Goal: Task Accomplishment & Management: Complete application form

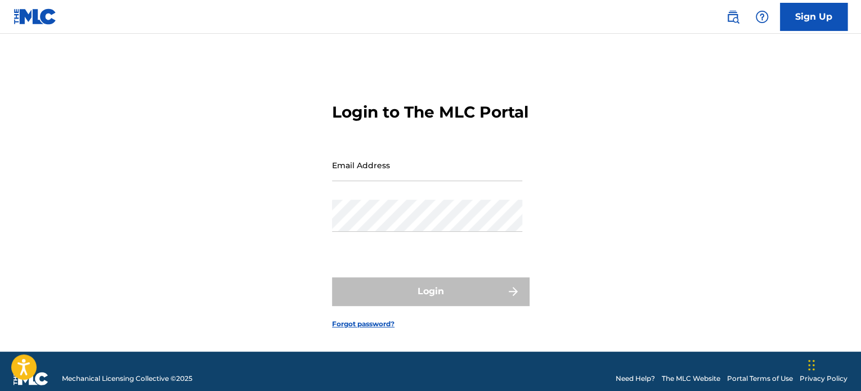
click at [447, 181] on input "Email Address" at bounding box center [427, 165] width 190 height 32
type input "[EMAIL_ADDRESS][DOMAIN_NAME]"
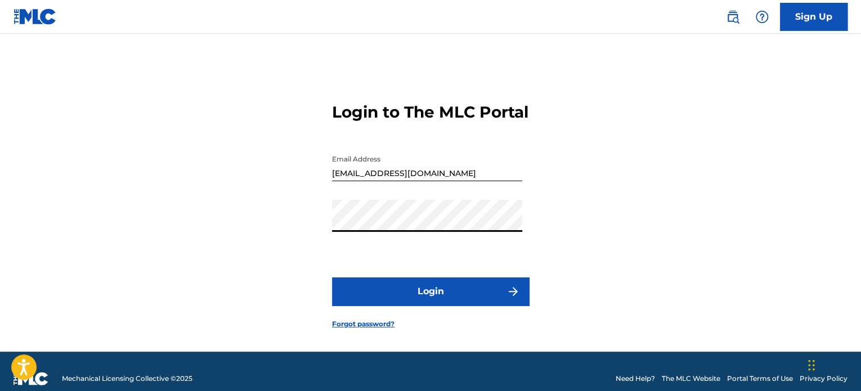
click at [484, 306] on button "Login" at bounding box center [430, 292] width 197 height 28
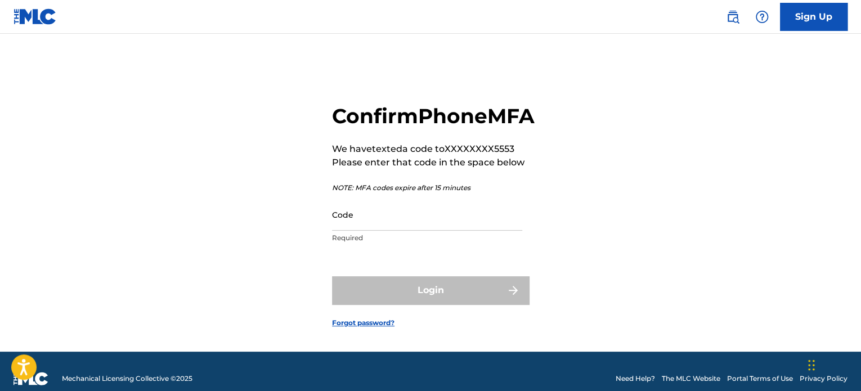
click at [394, 231] on input "Code" at bounding box center [427, 215] width 190 height 32
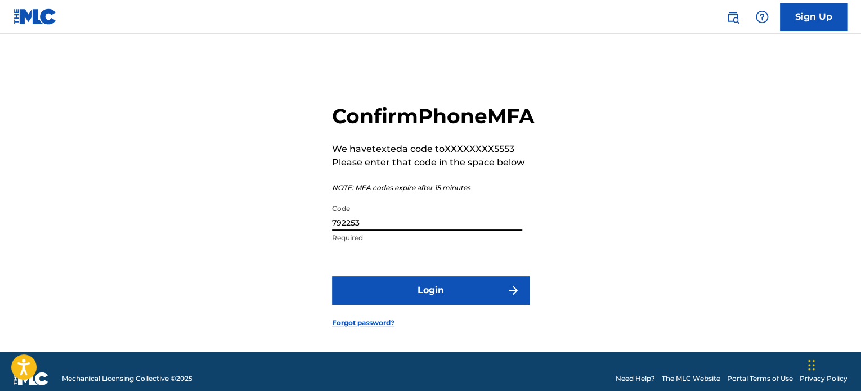
type input "792253"
click at [332, 276] on button "Login" at bounding box center [430, 290] width 197 height 28
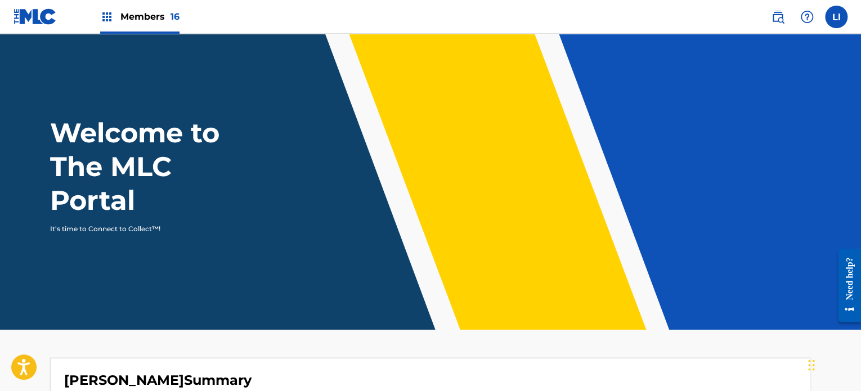
click at [162, 19] on span "Members 16" at bounding box center [149, 16] width 59 height 13
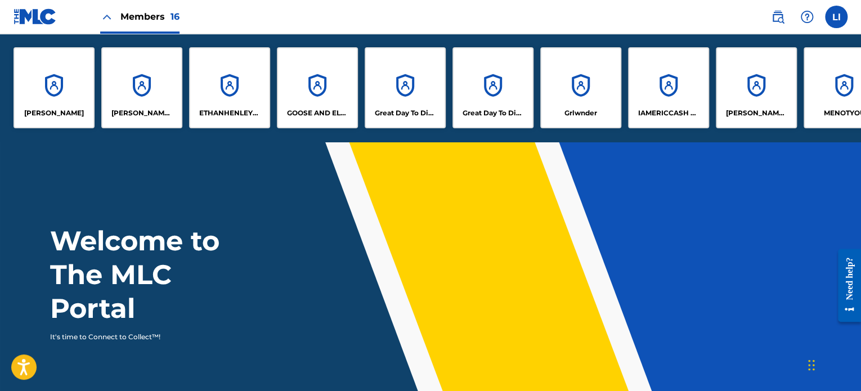
click at [511, 100] on div "Great Day To Die Works" at bounding box center [493, 87] width 81 height 81
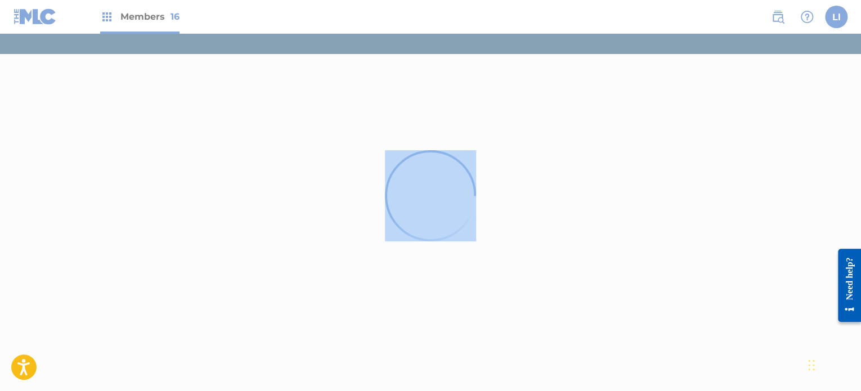
click at [511, 100] on div at bounding box center [430, 195] width 861 height 391
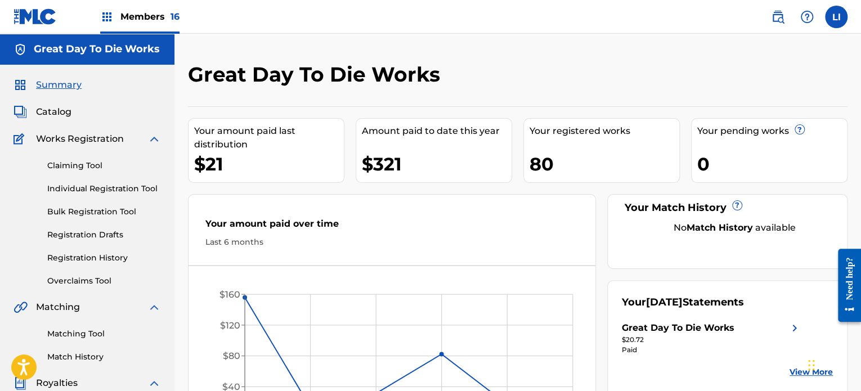
click at [68, 189] on link "Individual Registration Tool" at bounding box center [104, 189] width 114 height 12
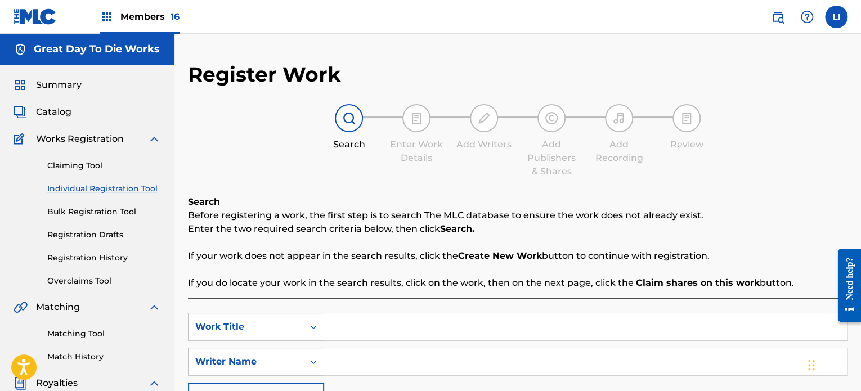
click at [371, 325] on input "Search Form" at bounding box center [585, 327] width 523 height 27
type input "Mas Profundo"
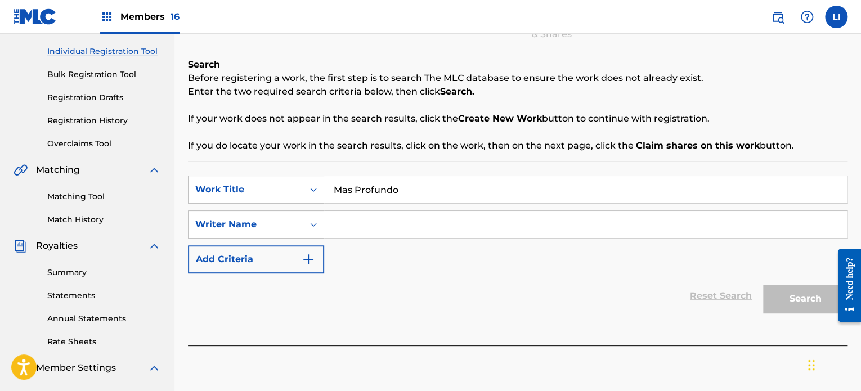
scroll to position [153, 0]
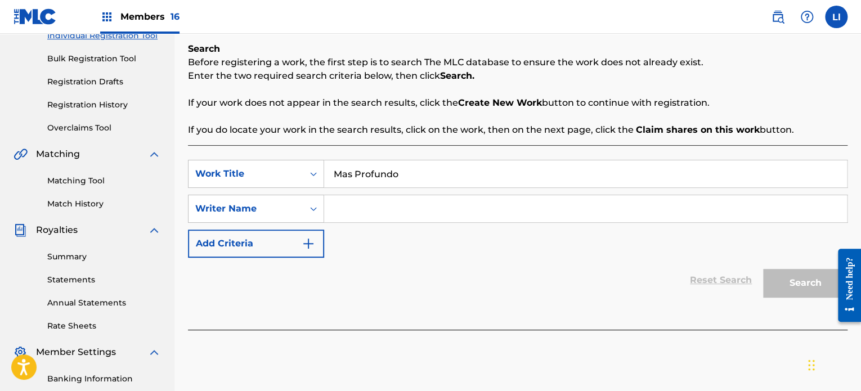
click at [396, 214] on input "Search Form" at bounding box center [585, 208] width 523 height 27
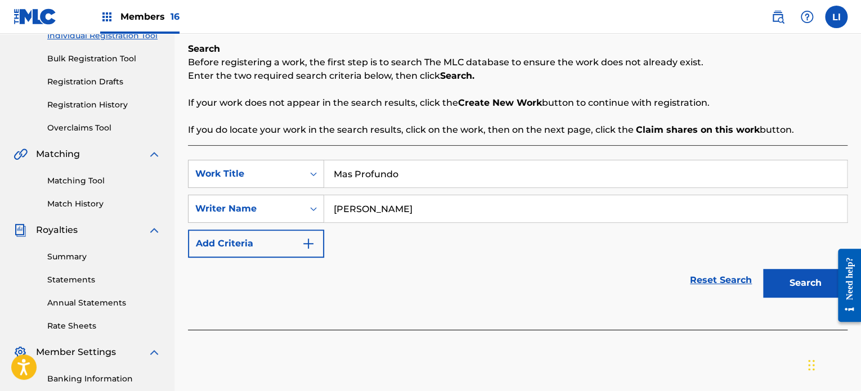
click at [763, 269] on button "Search" at bounding box center [805, 283] width 84 height 28
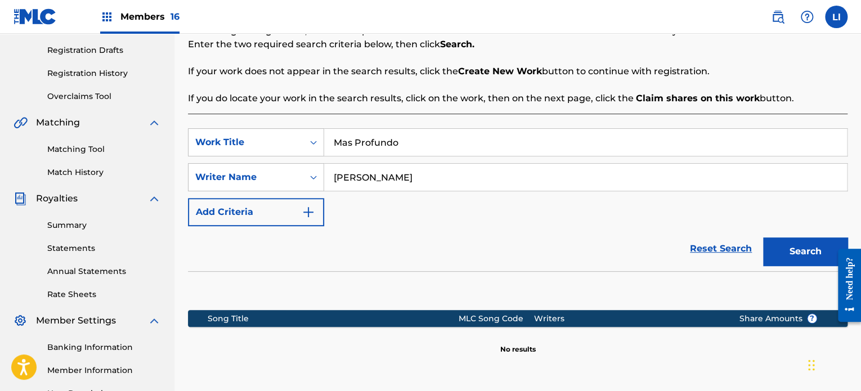
scroll to position [184, 0]
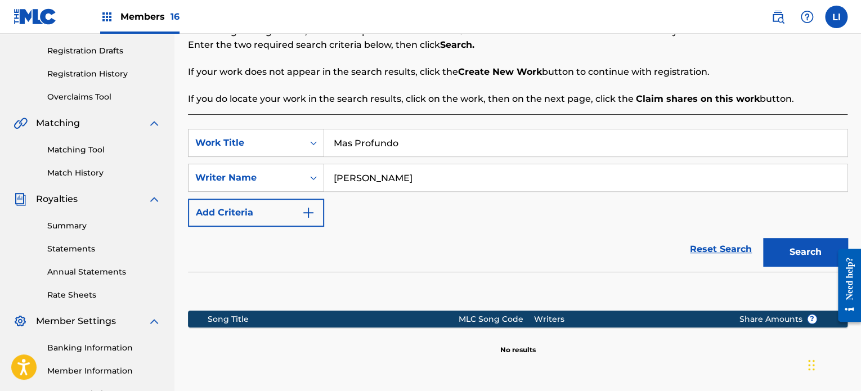
click at [381, 182] on input "[PERSON_NAME]" at bounding box center [585, 177] width 523 height 27
type input "[PERSON_NAME]"
click at [790, 262] on button "Search" at bounding box center [805, 252] width 84 height 28
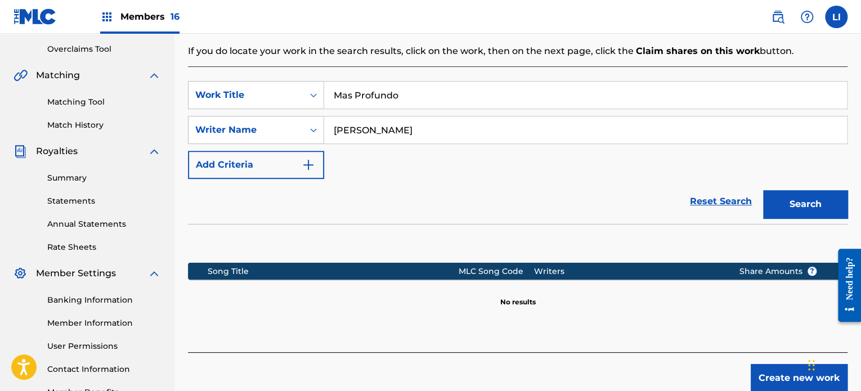
scroll to position [232, 0]
click at [791, 388] on button "Create new work" at bounding box center [799, 378] width 97 height 28
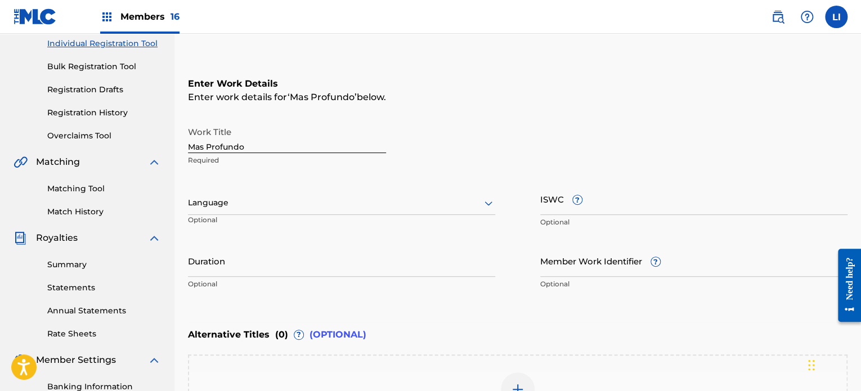
scroll to position [144, 0]
drag, startPoint x: 266, startPoint y: 140, endPoint x: 168, endPoint y: 144, distance: 98.0
click at [168, 144] on main "Great Day To Die Works Summary Catalog Works Registration Claiming Tool Individ…" at bounding box center [430, 199] width 861 height 618
paste input "á"
type input "Más Profundo"
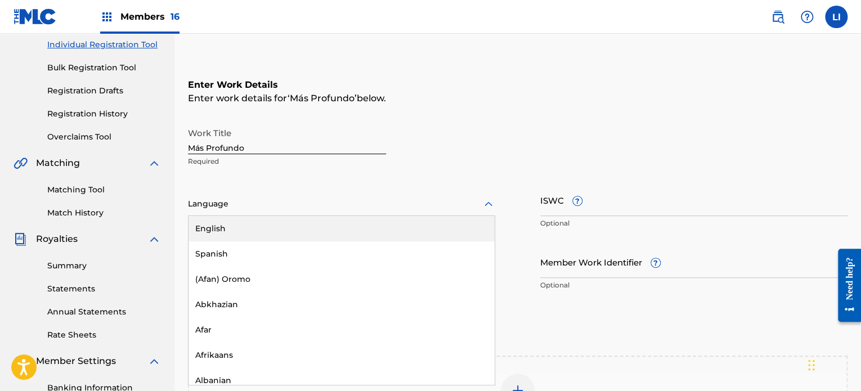
click at [489, 203] on icon at bounding box center [489, 205] width 14 height 14
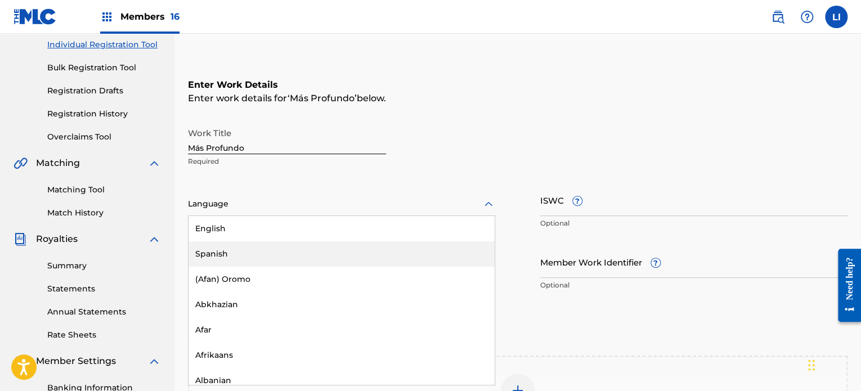
click at [309, 252] on div "Spanish" at bounding box center [342, 253] width 306 height 25
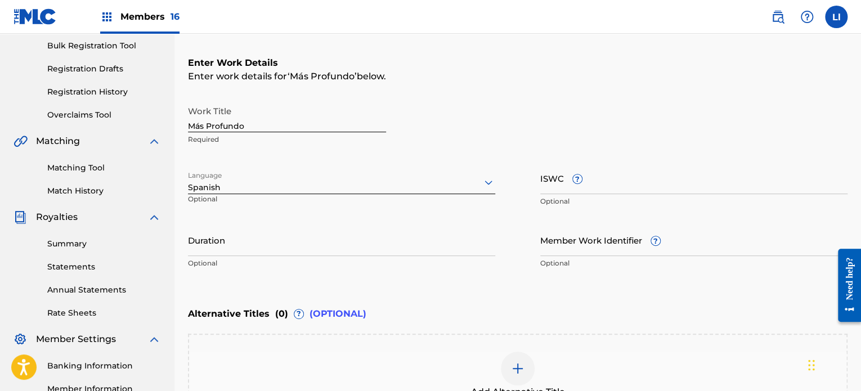
scroll to position [241, 0]
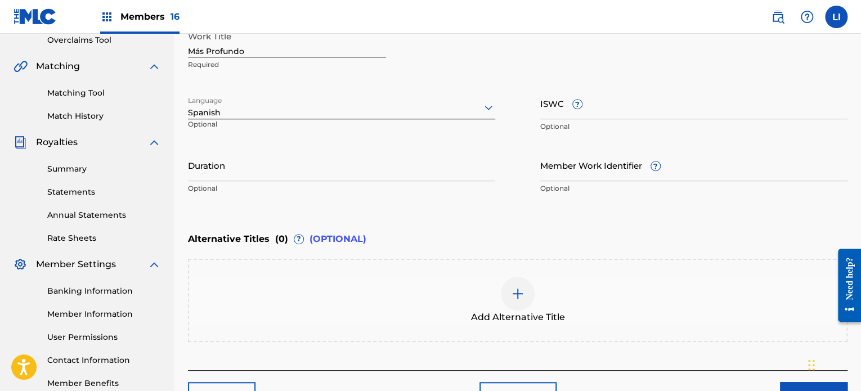
click at [264, 175] on input "Duration" at bounding box center [341, 165] width 307 height 32
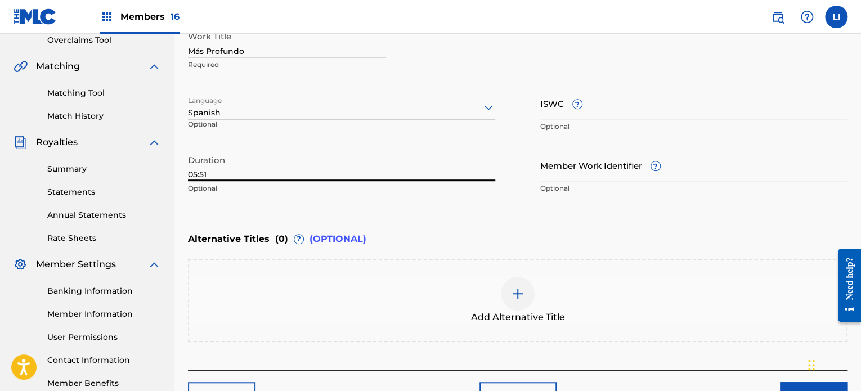
type input "05:51"
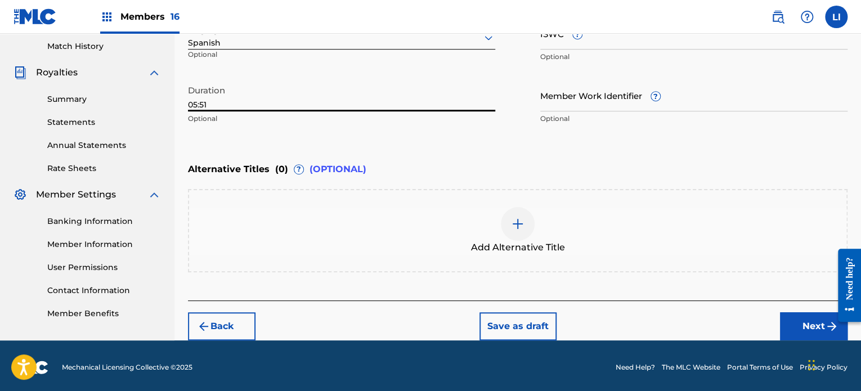
scroll to position [313, 0]
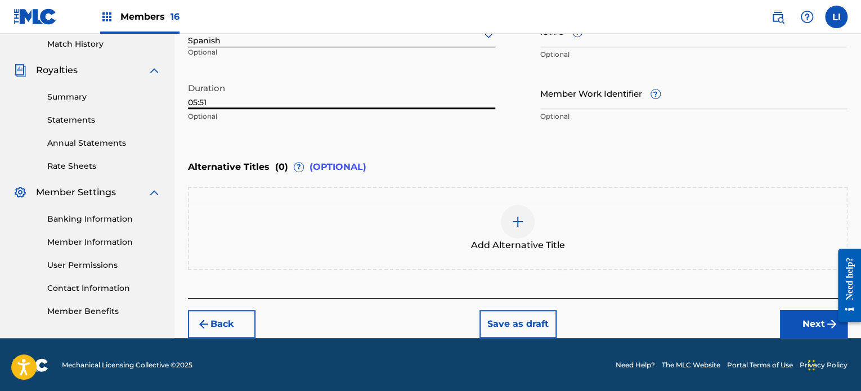
click at [814, 323] on button "Next" at bounding box center [814, 324] width 68 height 28
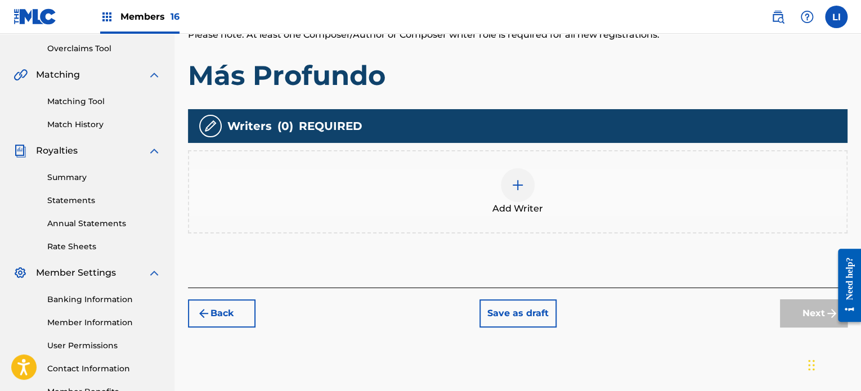
scroll to position [236, 0]
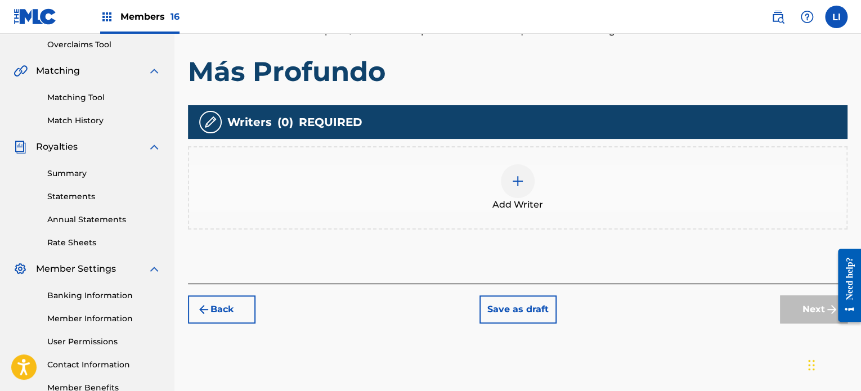
click at [513, 177] on img at bounding box center [518, 182] width 14 height 14
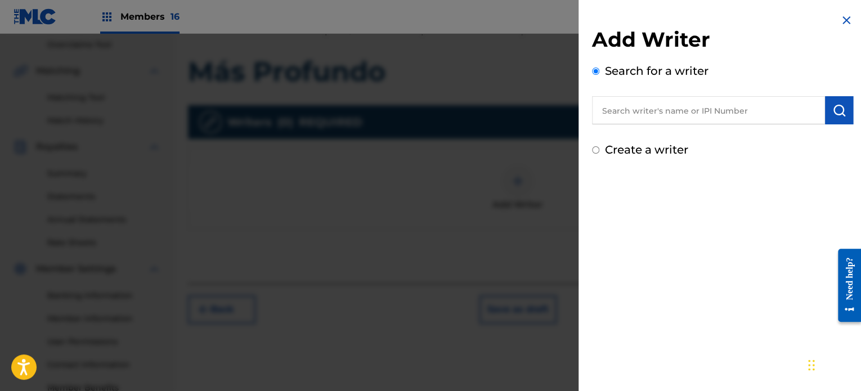
click at [630, 103] on input "text" at bounding box center [708, 110] width 233 height 28
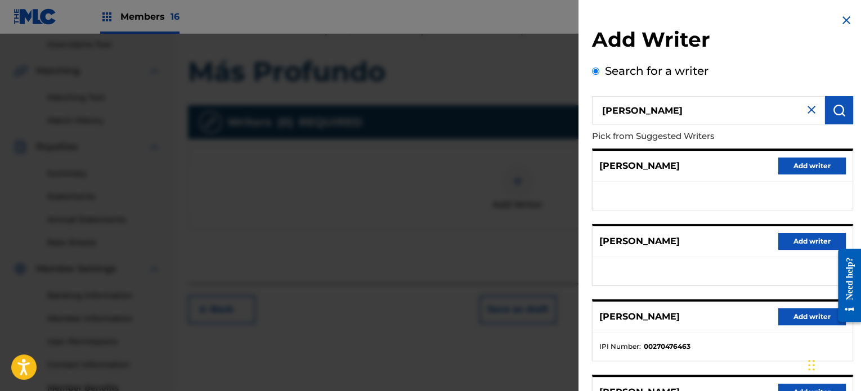
click at [748, 122] on input "[PERSON_NAME]" at bounding box center [708, 110] width 233 height 28
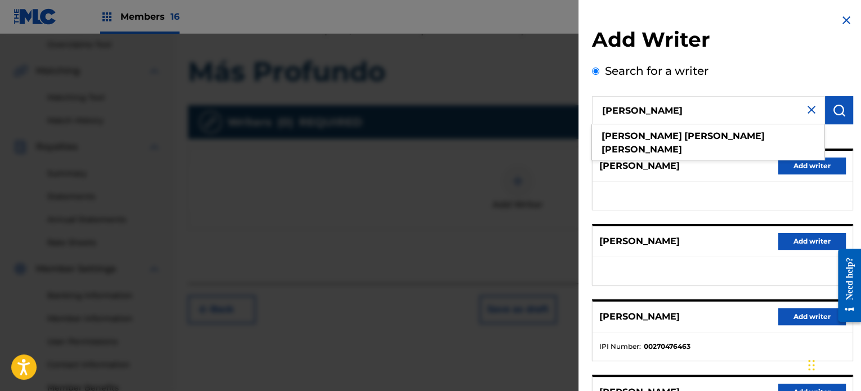
type input "[PERSON_NAME]"
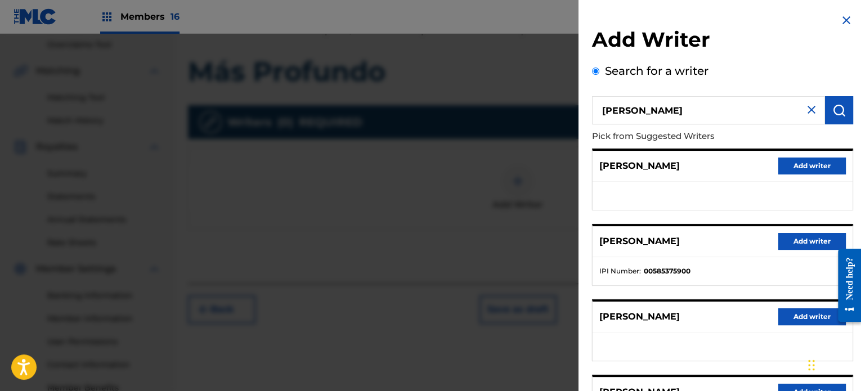
click at [804, 248] on button "Add writer" at bounding box center [813, 241] width 68 height 17
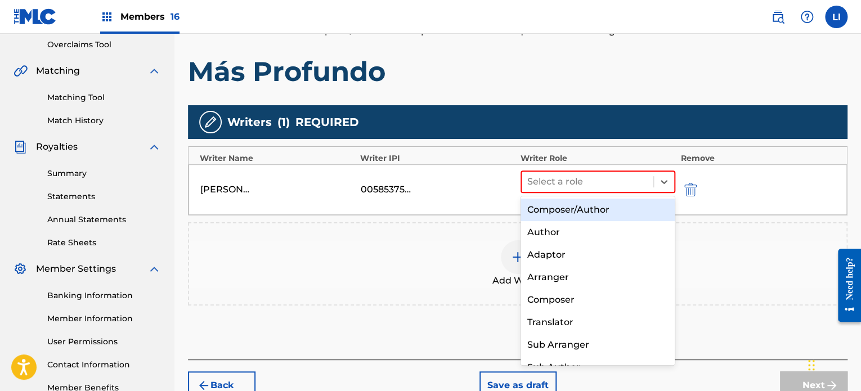
click at [597, 208] on div "Composer/Author" at bounding box center [598, 210] width 155 height 23
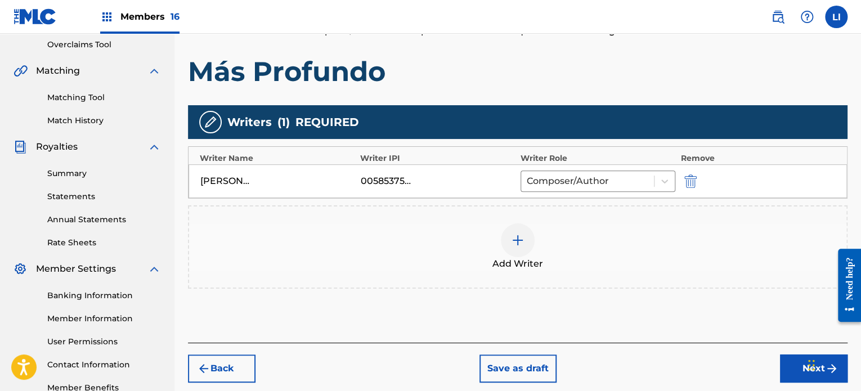
click at [525, 236] on div at bounding box center [518, 240] width 34 height 34
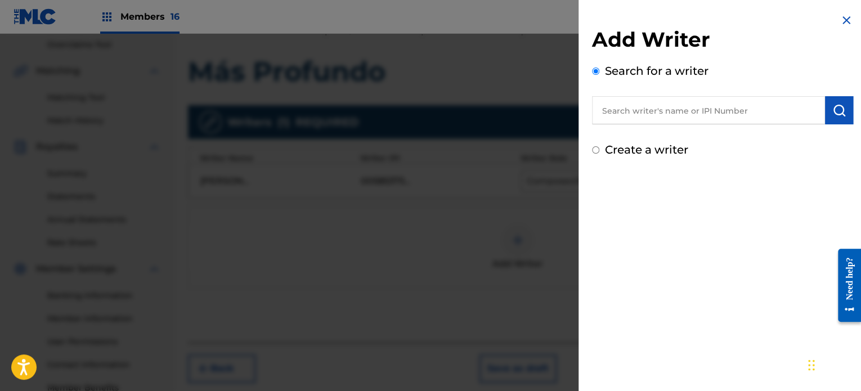
click at [669, 110] on input "text" at bounding box center [708, 110] width 233 height 28
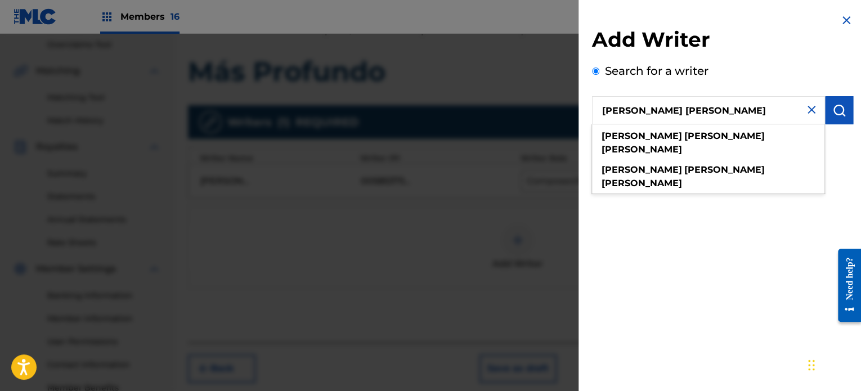
type input "[PERSON_NAME] [PERSON_NAME]"
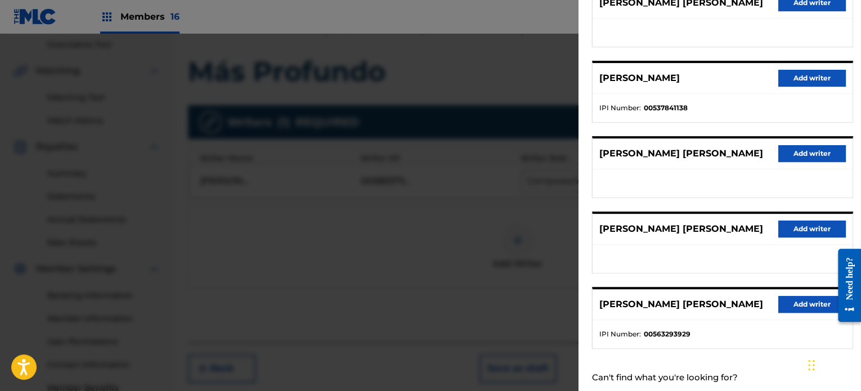
scroll to position [164, 0]
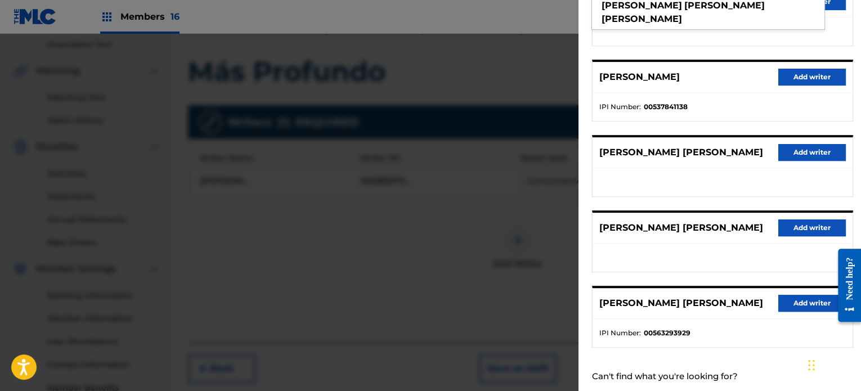
click at [784, 299] on button "Add writer" at bounding box center [813, 303] width 68 height 17
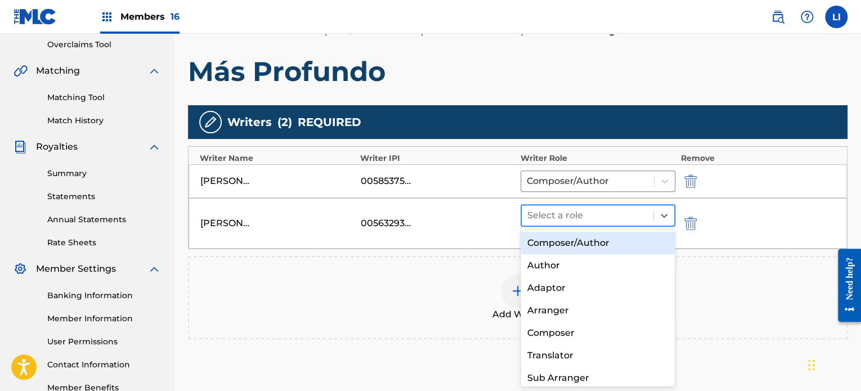
click at [551, 220] on div at bounding box center [587, 216] width 120 height 16
click at [570, 241] on div "Composer/Author" at bounding box center [598, 243] width 155 height 23
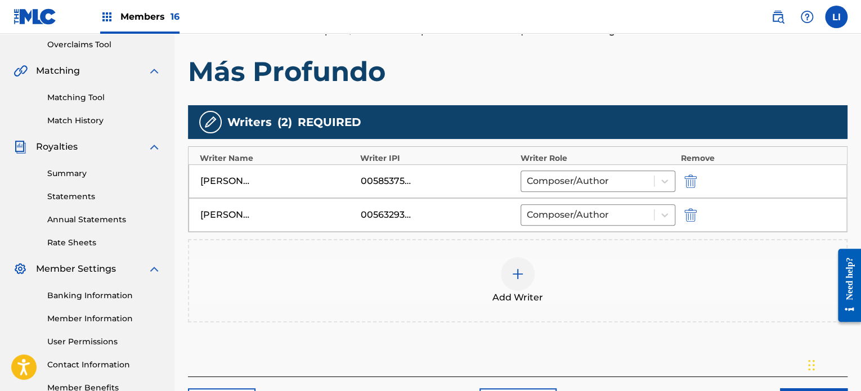
click at [516, 272] on img at bounding box center [518, 274] width 14 height 14
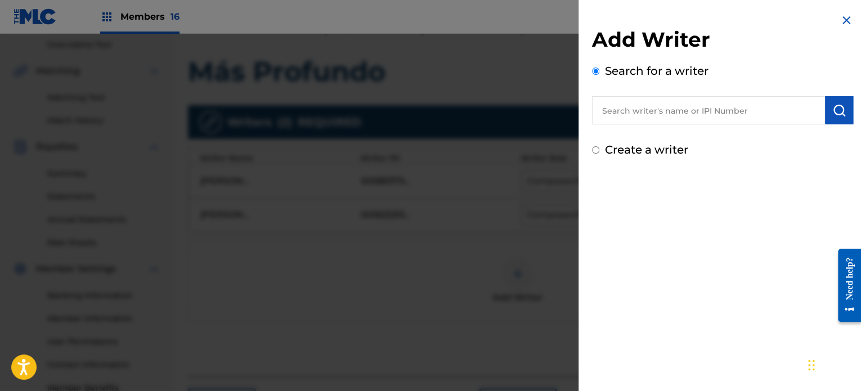
click at [702, 112] on input "text" at bounding box center [708, 110] width 233 height 28
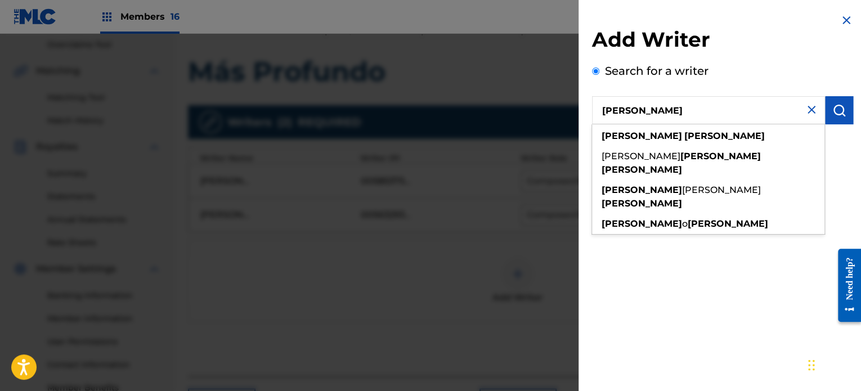
type input "[PERSON_NAME]"
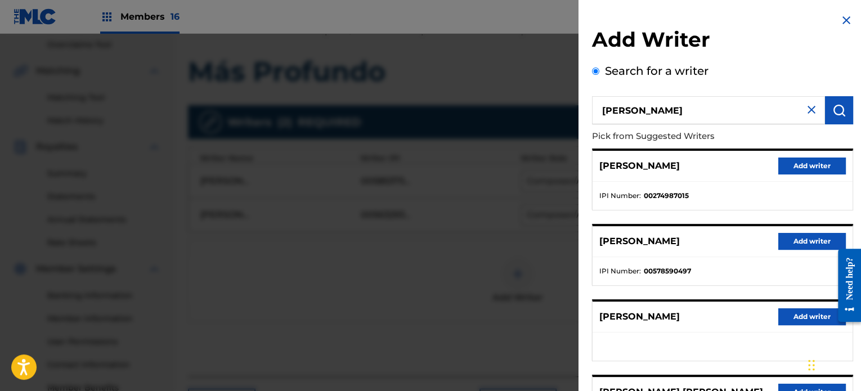
click at [584, 221] on div "Add Writer Search for a writer [PERSON_NAME] Pick from Suggested Writers [PERSO…" at bounding box center [723, 291] width 288 height 583
click at [801, 171] on button "Add writer" at bounding box center [813, 166] width 68 height 17
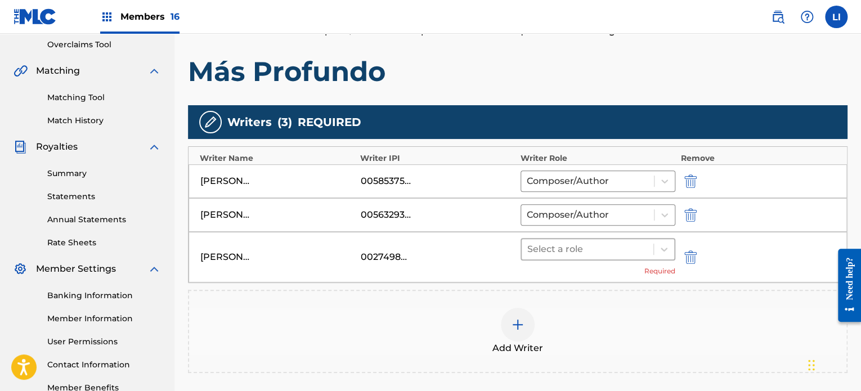
click at [616, 244] on div at bounding box center [587, 249] width 120 height 16
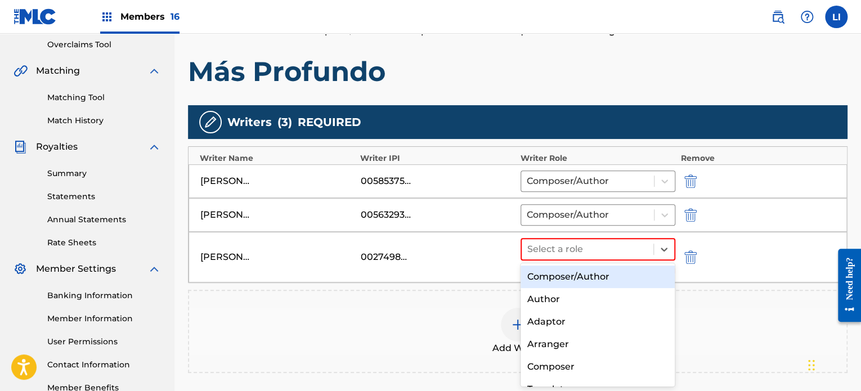
click at [589, 283] on div "Composer/Author" at bounding box center [598, 277] width 155 height 23
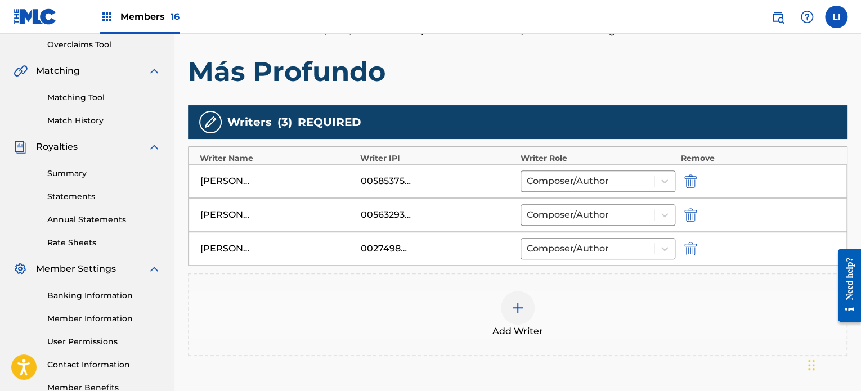
click at [518, 318] on div at bounding box center [518, 308] width 34 height 34
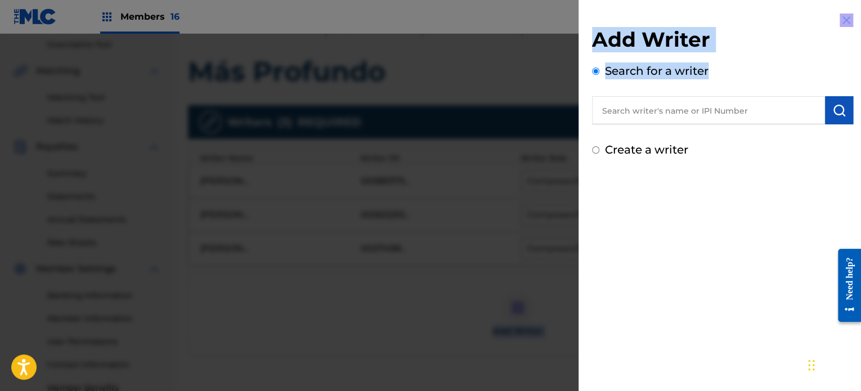
click at [634, 118] on input "text" at bounding box center [708, 110] width 233 height 28
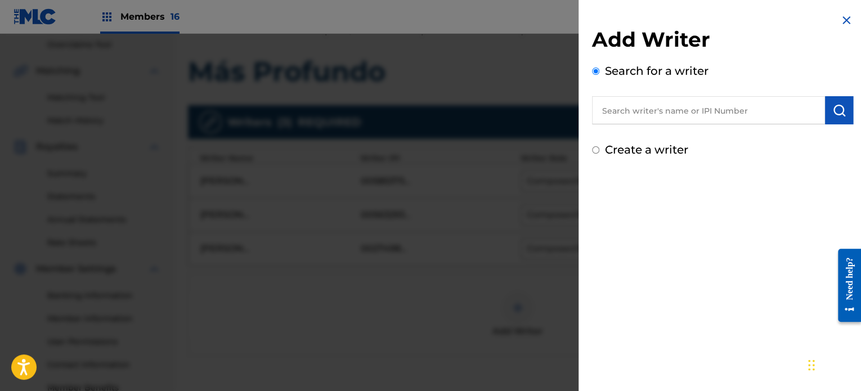
click at [634, 118] on input "text" at bounding box center [708, 110] width 233 height 28
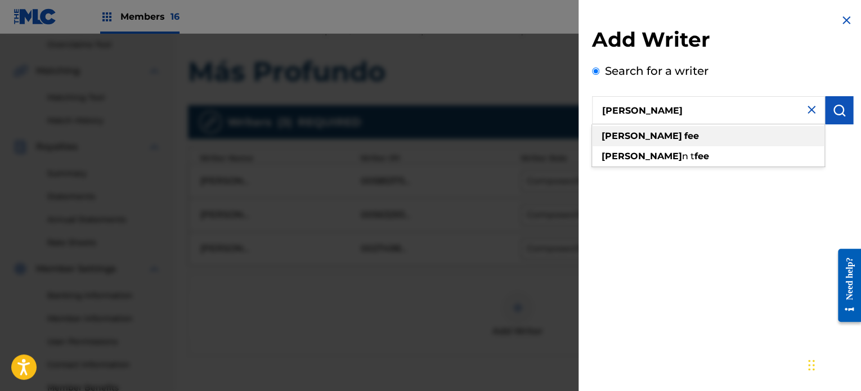
click at [685, 138] on strong "fee" at bounding box center [692, 136] width 15 height 11
type input "[PERSON_NAME]"
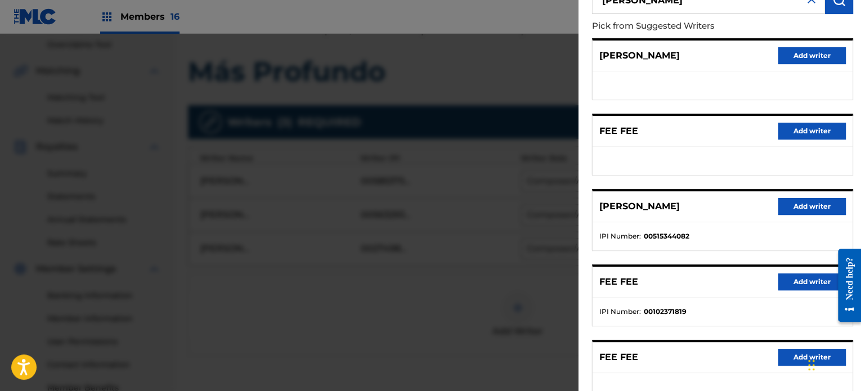
scroll to position [0, 0]
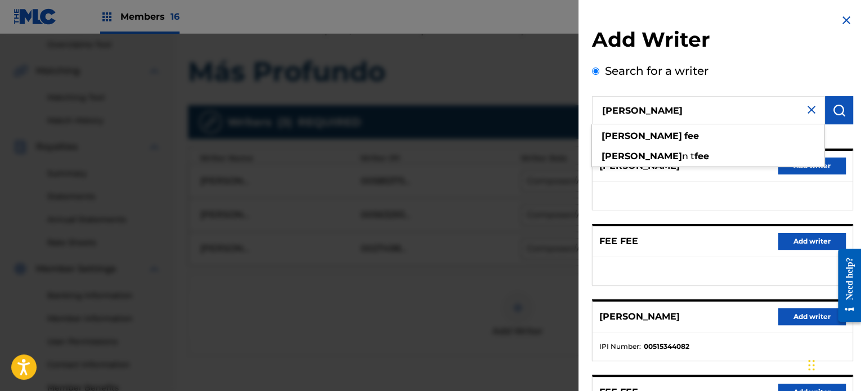
click at [808, 109] on img at bounding box center [812, 110] width 14 height 14
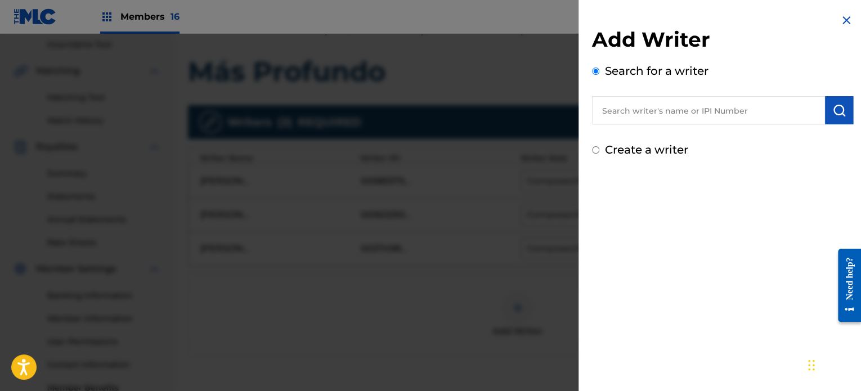
paste input "00767141430"
click at [657, 114] on input "00767141430" at bounding box center [708, 110] width 233 height 28
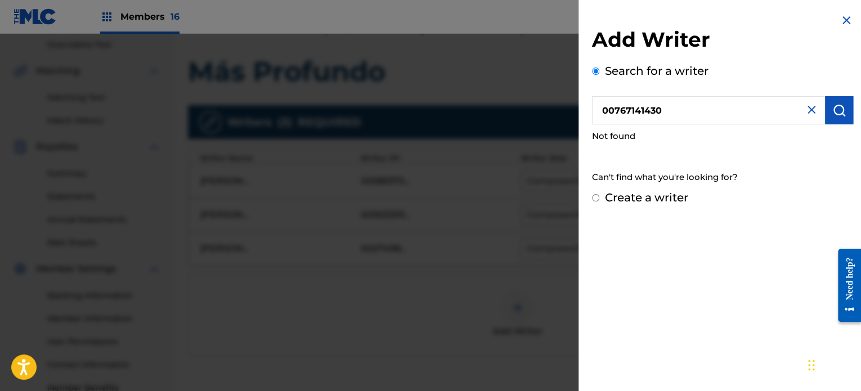
drag, startPoint x: 614, startPoint y: 110, endPoint x: 515, endPoint y: 97, distance: 100.5
click at [515, 97] on div "Add Writer Search for a writer 00767141430 Not found Can't find what you're loo…" at bounding box center [430, 212] width 861 height 357
type input "767141430"
click at [805, 111] on img at bounding box center [812, 110] width 14 height 14
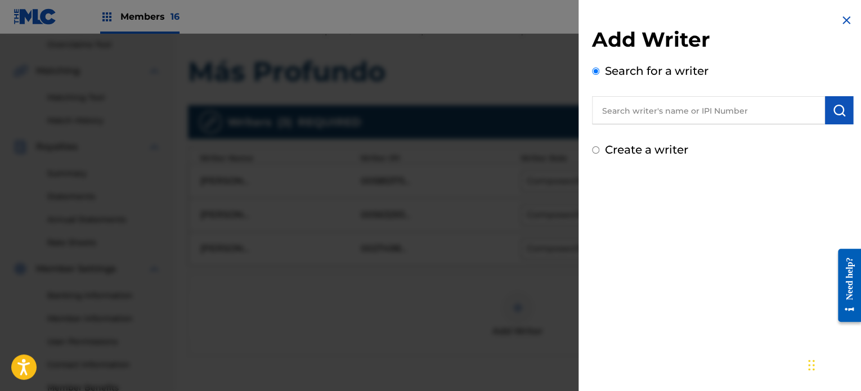
click at [633, 104] on input "text" at bounding box center [708, 110] width 233 height 28
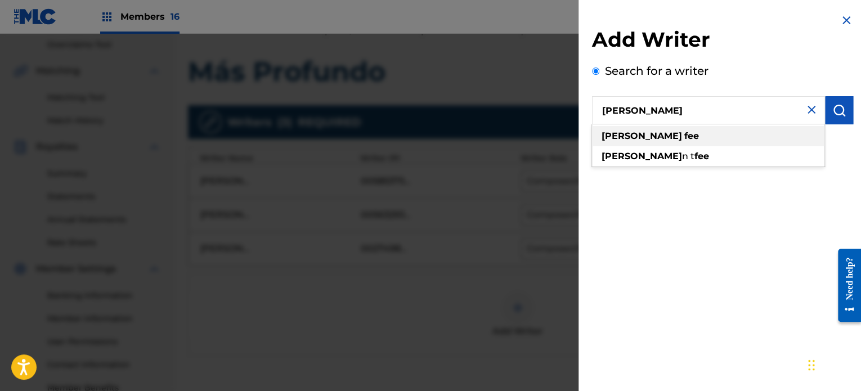
click at [618, 133] on strong "[PERSON_NAME]" at bounding box center [642, 136] width 80 height 11
type input "[PERSON_NAME]"
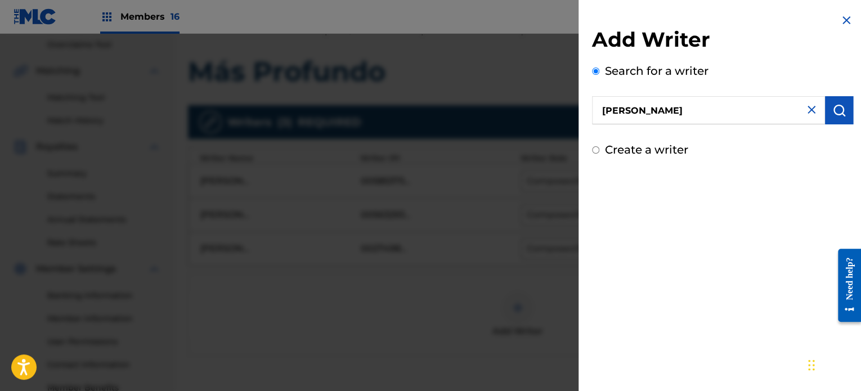
click at [840, 110] on img "submit" at bounding box center [840, 111] width 14 height 14
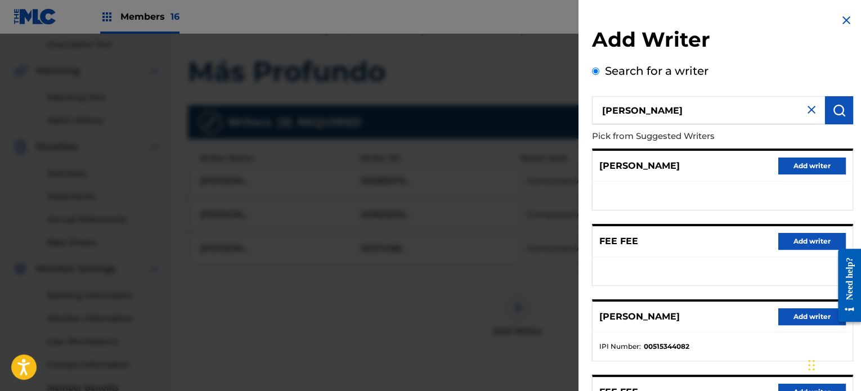
click at [791, 161] on button "Add writer" at bounding box center [813, 166] width 68 height 17
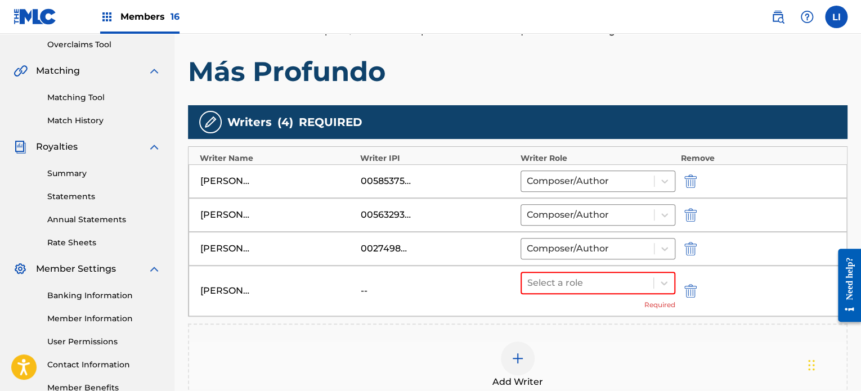
click at [594, 295] on div "Select a role Required" at bounding box center [598, 291] width 155 height 38
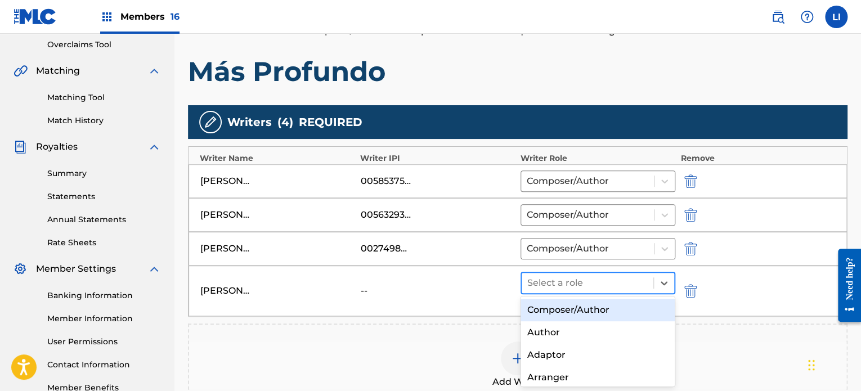
click at [599, 282] on div at bounding box center [587, 283] width 120 height 16
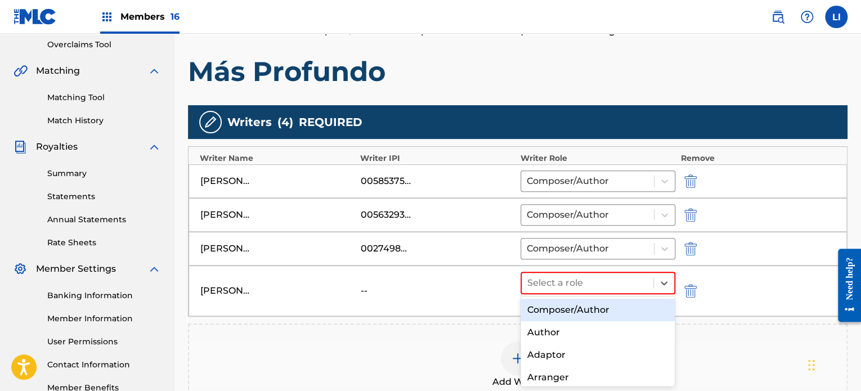
click at [572, 310] on div "Composer/Author" at bounding box center [598, 310] width 155 height 23
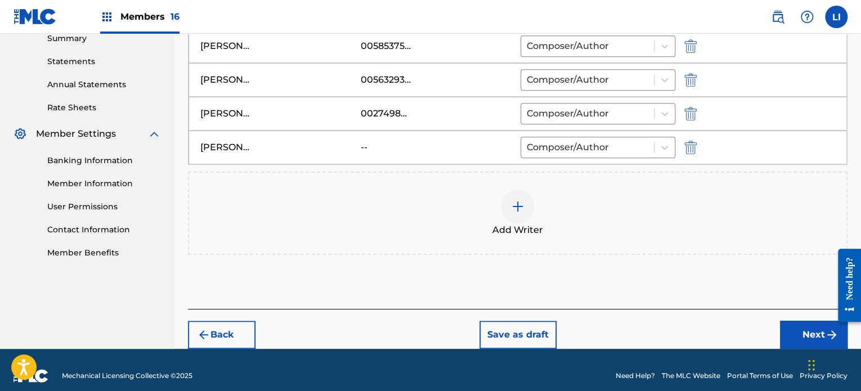
scroll to position [381, 0]
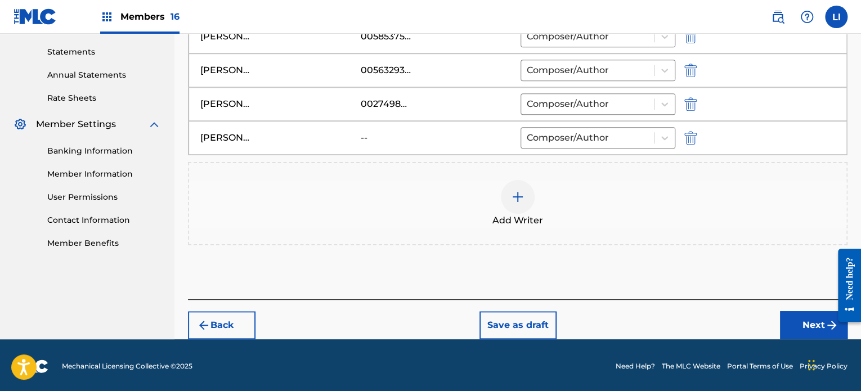
click at [804, 329] on button "Next" at bounding box center [814, 325] width 68 height 28
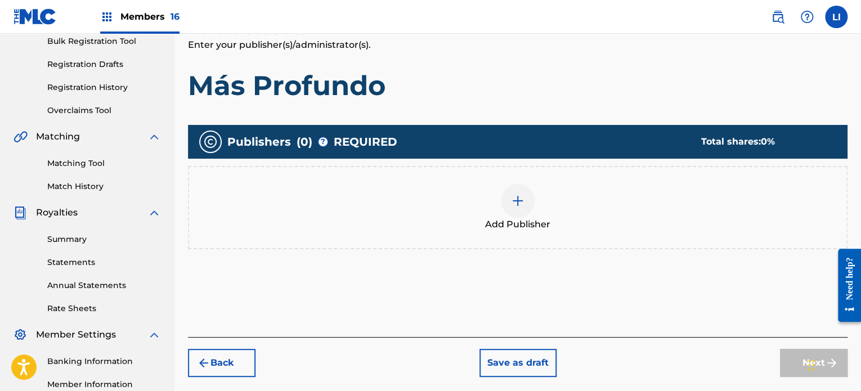
scroll to position [214, 0]
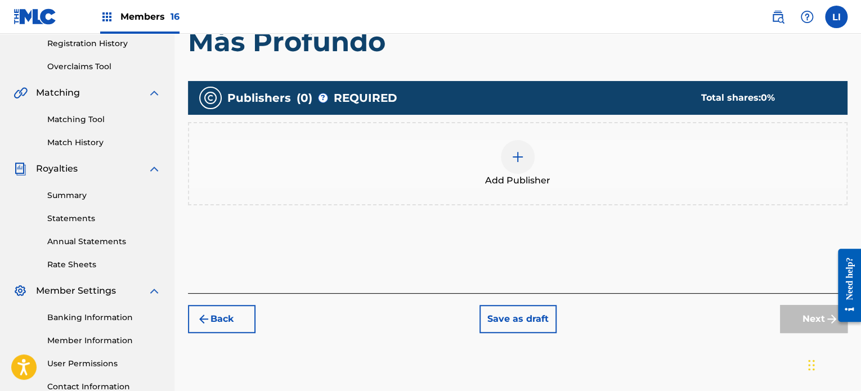
click at [518, 158] on img at bounding box center [518, 157] width 14 height 14
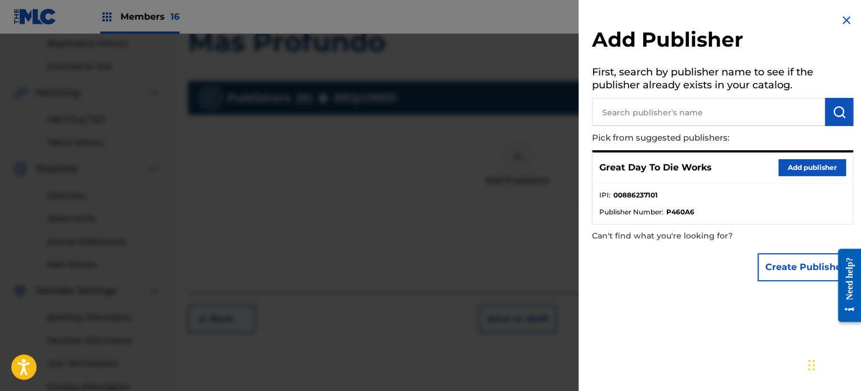
click at [822, 173] on button "Add publisher" at bounding box center [813, 167] width 68 height 17
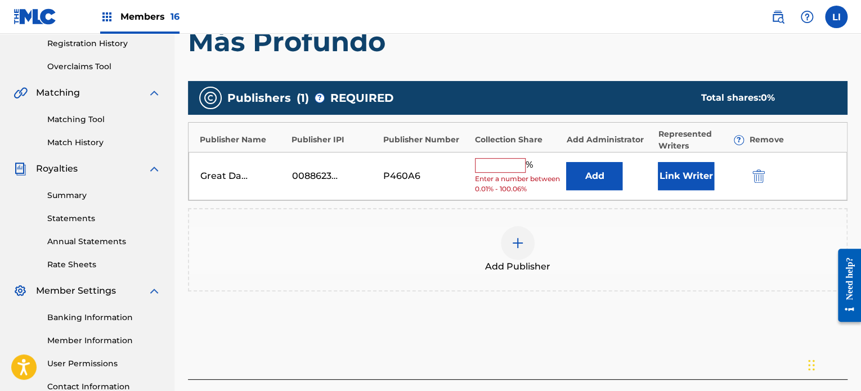
click at [504, 162] on input "text" at bounding box center [500, 165] width 51 height 15
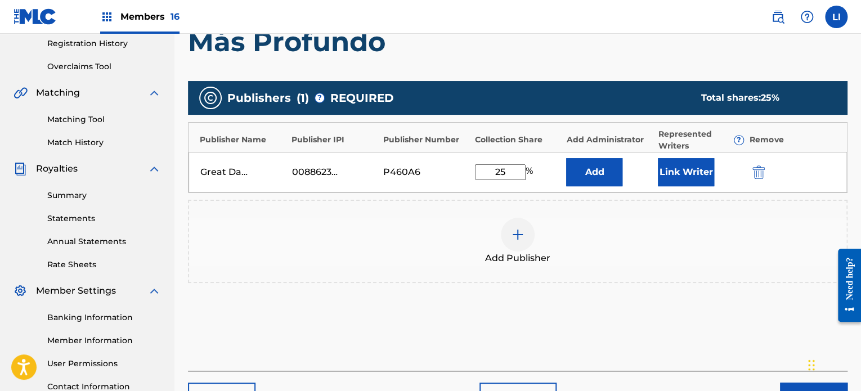
type input "25"
click at [685, 166] on button "Link Writer" at bounding box center [686, 172] width 56 height 28
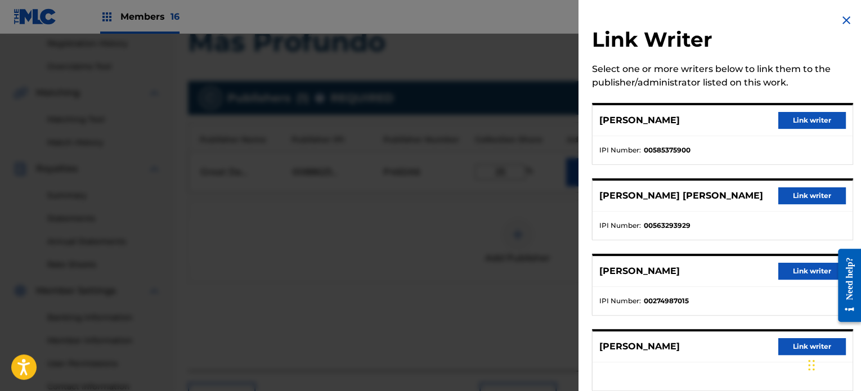
click at [802, 115] on button "Link writer" at bounding box center [813, 120] width 68 height 17
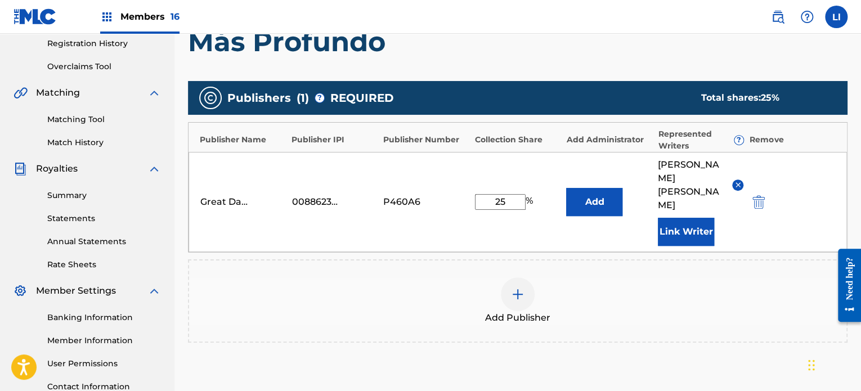
click at [703, 221] on button "Link Writer" at bounding box center [686, 232] width 56 height 28
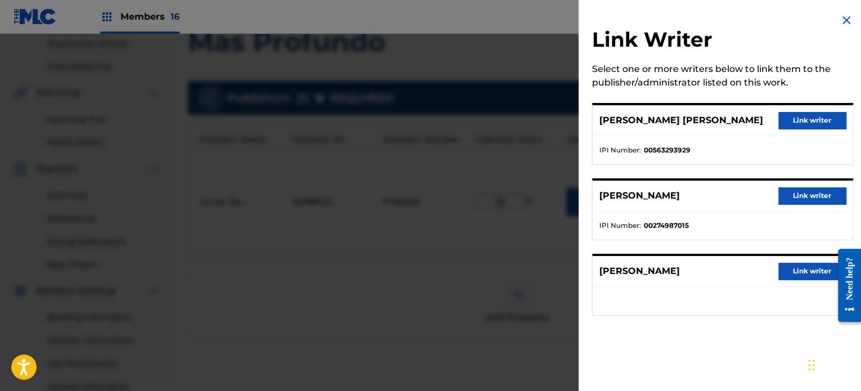
click at [806, 118] on button "Link writer" at bounding box center [813, 120] width 68 height 17
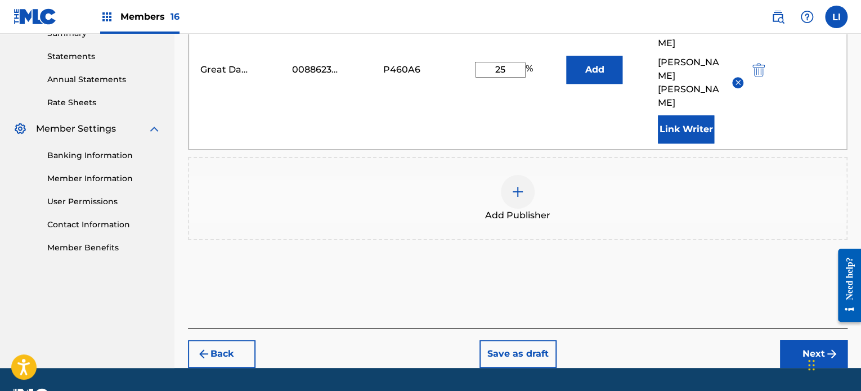
scroll to position [379, 0]
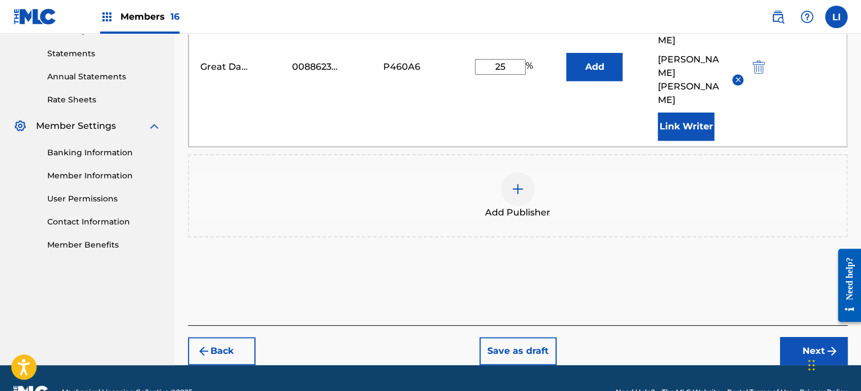
click at [812, 337] on button "Next" at bounding box center [814, 351] width 68 height 28
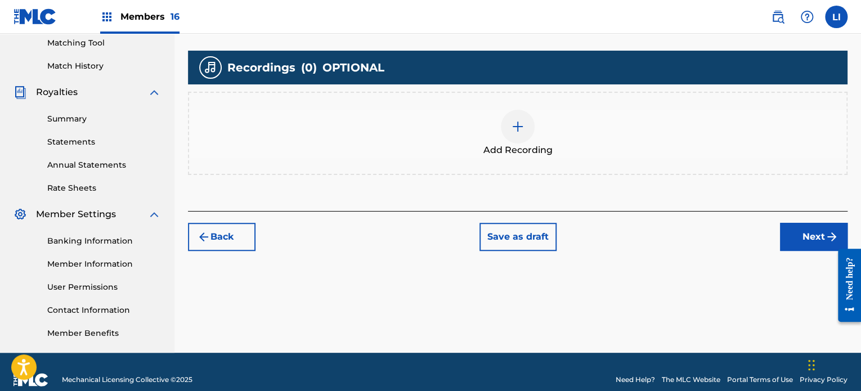
scroll to position [306, 0]
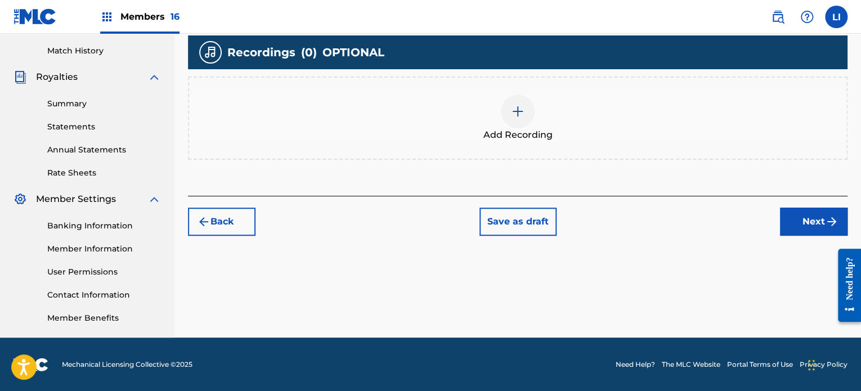
click at [521, 105] on img at bounding box center [518, 112] width 14 height 14
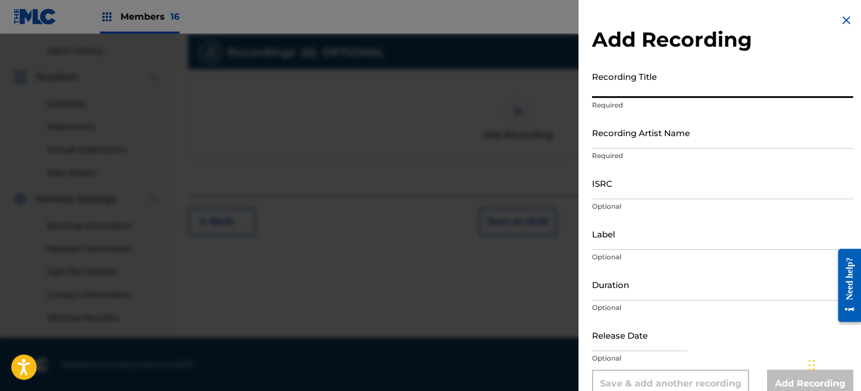
click at [650, 82] on input "Recording Title" at bounding box center [722, 82] width 261 height 32
paste input "Más Profundo"
type input "Más Profundo"
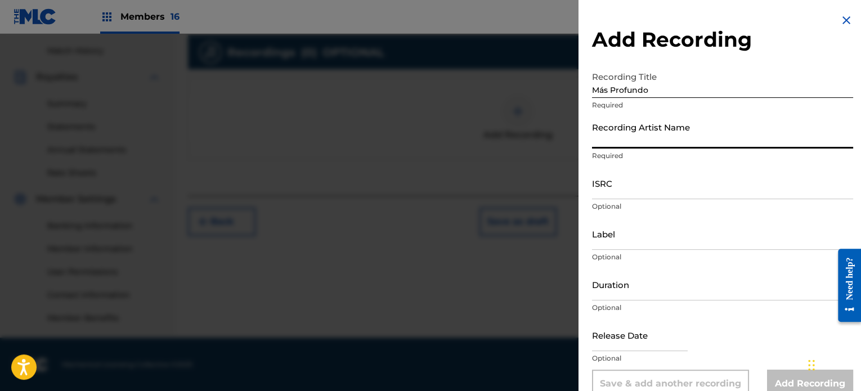
click at [621, 142] on input "Recording Artist Name" at bounding box center [722, 133] width 261 height 32
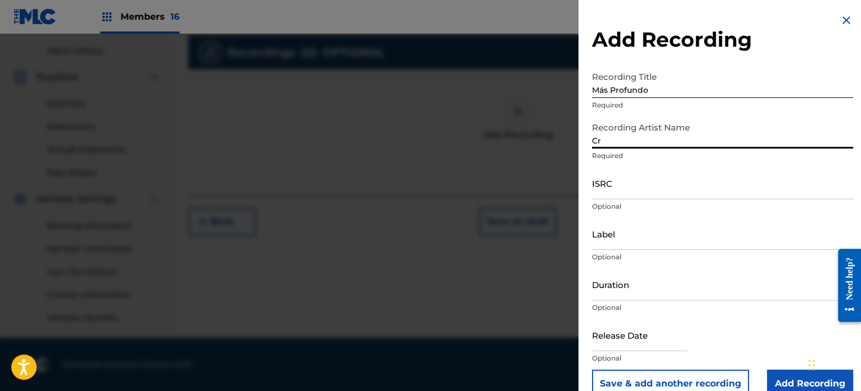
type input "Crossroads Music"
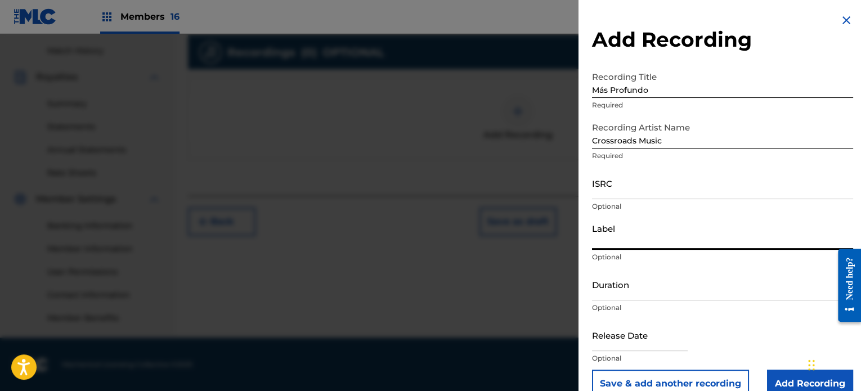
click at [636, 234] on input "Label" at bounding box center [722, 234] width 261 height 32
type input "Great Day To Die Music"
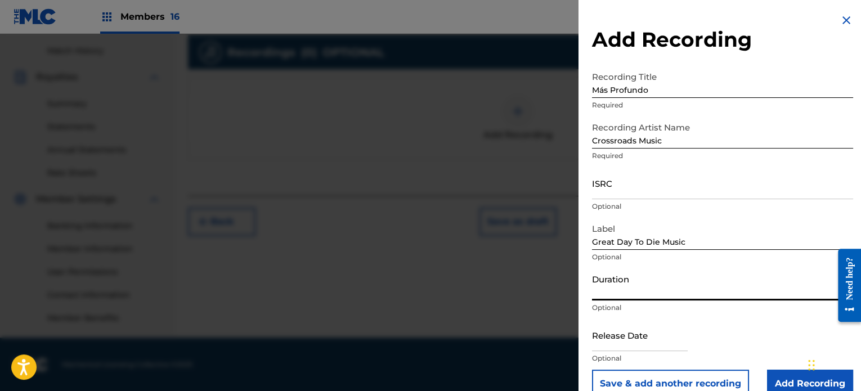
click at [652, 298] on input "Duration" at bounding box center [722, 285] width 261 height 32
type input "05:51"
click at [626, 338] on input "text" at bounding box center [640, 335] width 96 height 32
select select "8"
select select "2025"
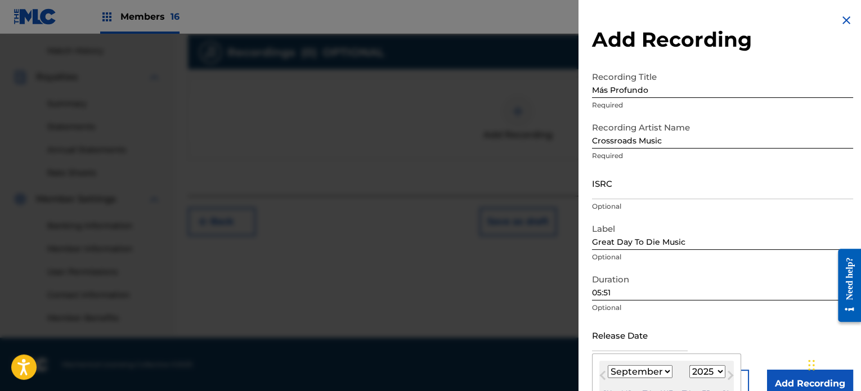
click at [651, 369] on select "January February March April May June July August September October November De…" at bounding box center [640, 371] width 65 height 13
select select "9"
click at [608, 365] on select "January February March April May June July August September October November De…" at bounding box center [640, 371] width 65 height 13
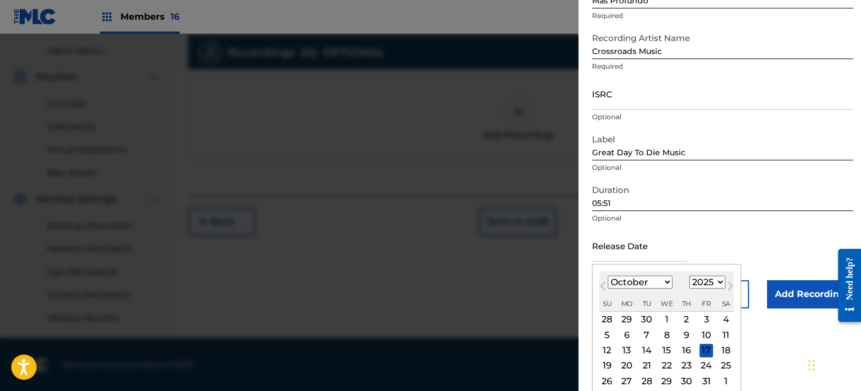
scroll to position [109, 0]
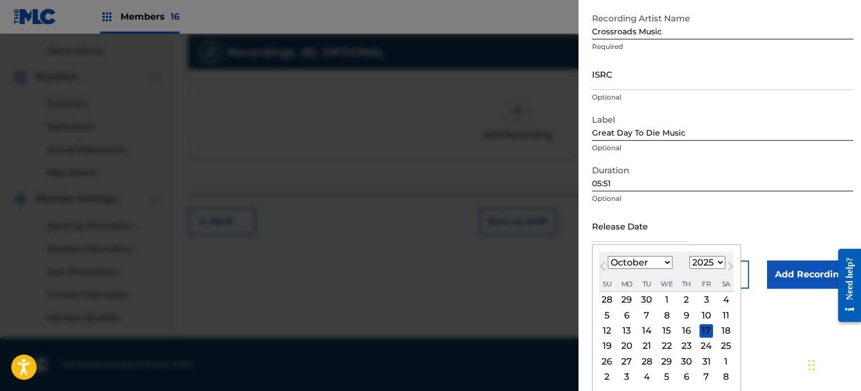
click at [706, 301] on div "3" at bounding box center [707, 300] width 14 height 14
type input "[DATE]"
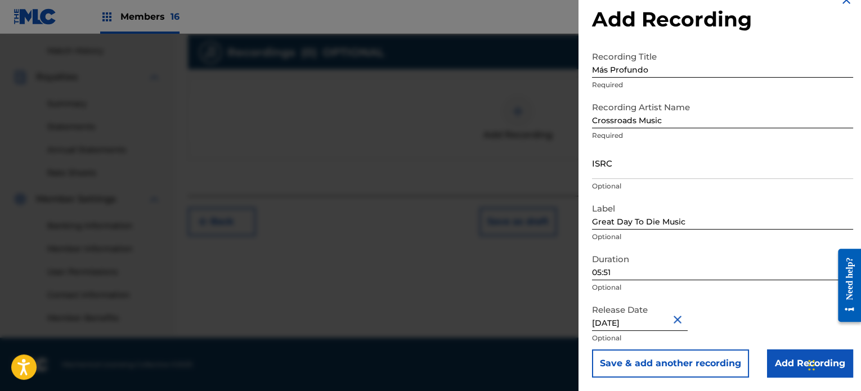
scroll to position [0, 0]
